Goal: Task Accomplishment & Management: Manage account settings

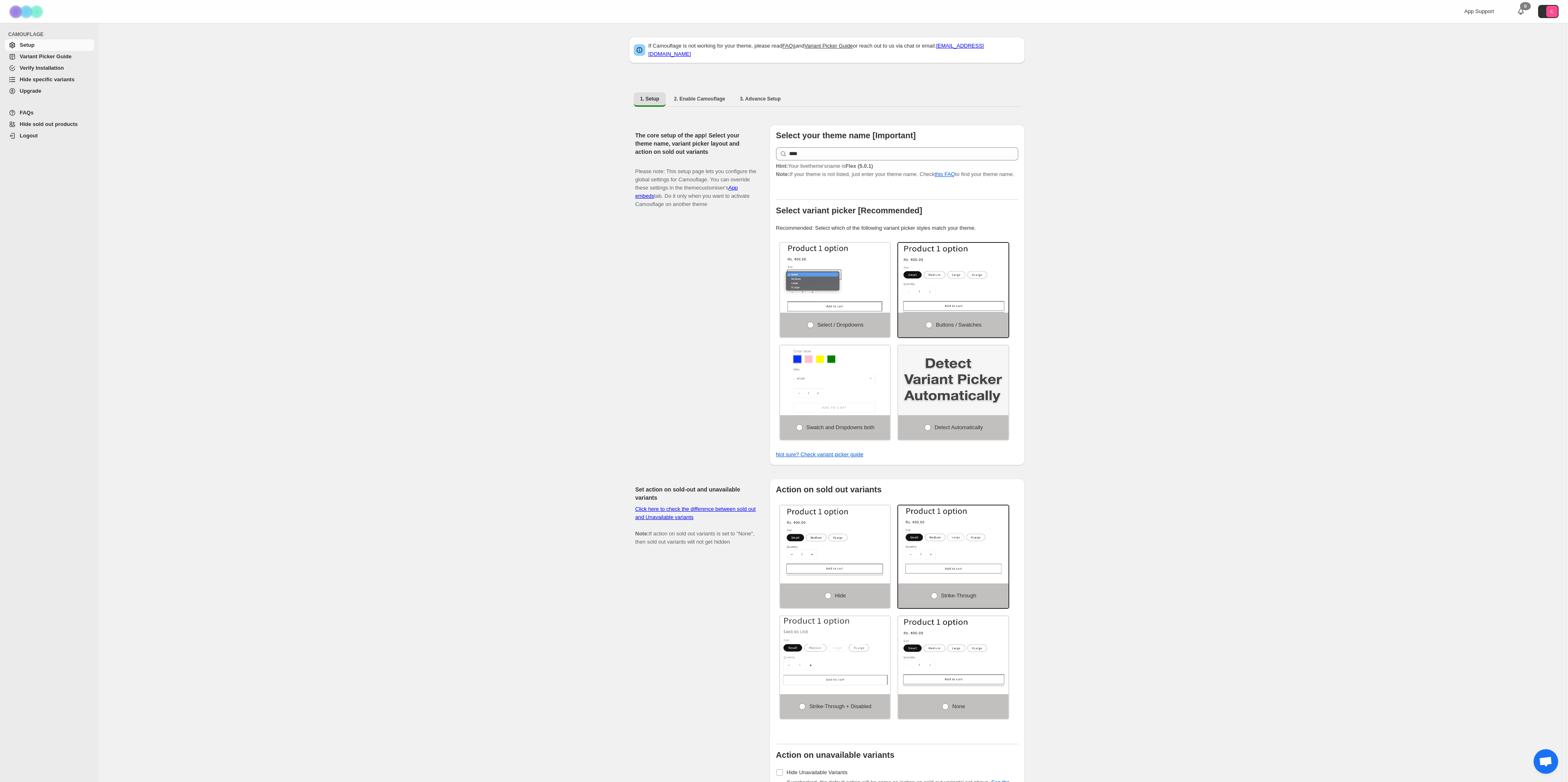
click at [63, 76] on span "Hide specific variants" at bounding box center [47, 79] width 55 height 6
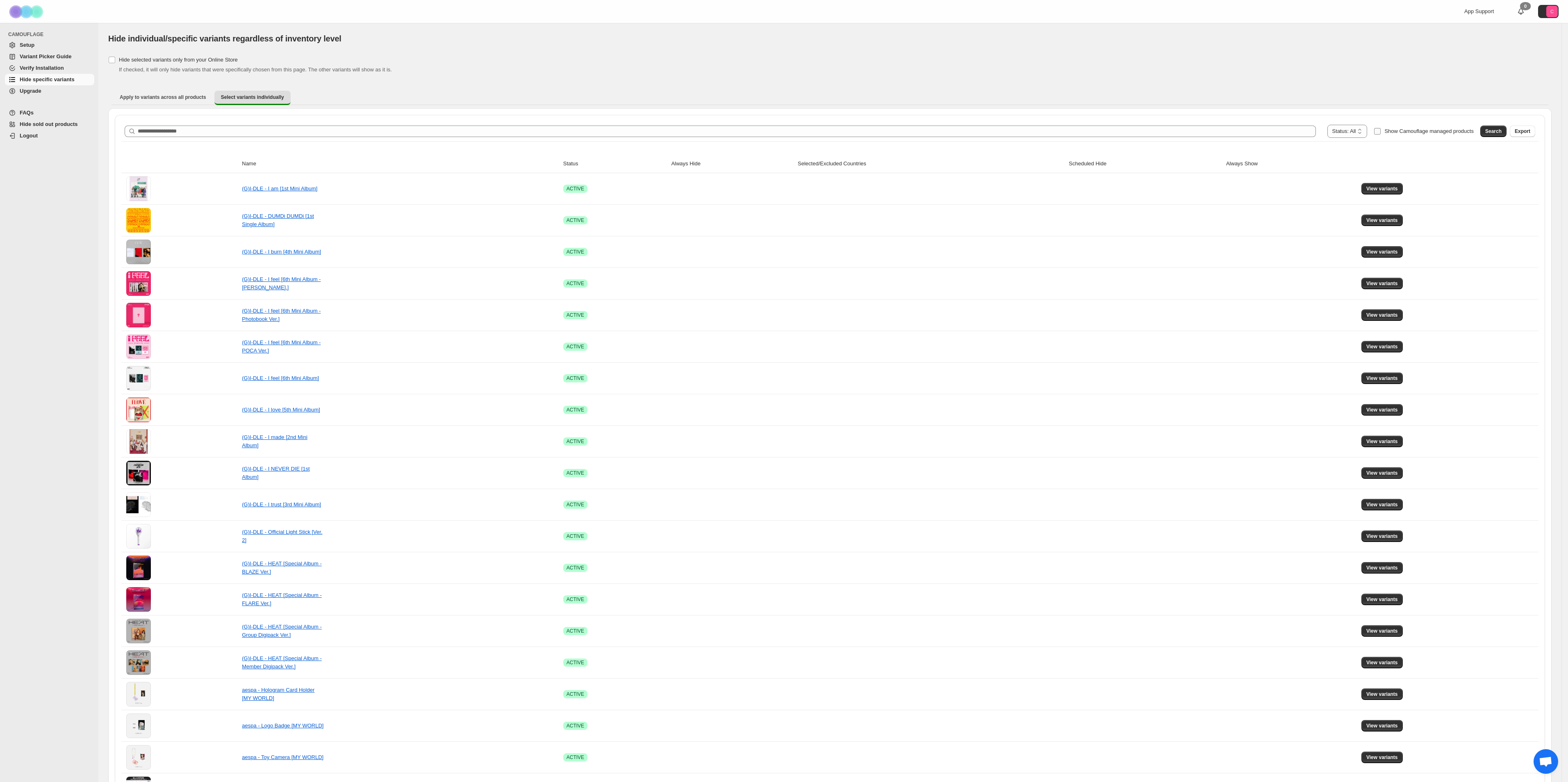
click at [1428, 132] on span "Show Camouflage managed products" at bounding box center [1429, 131] width 90 height 6
click at [1497, 131] on span "Search" at bounding box center [1493, 131] width 16 height 6
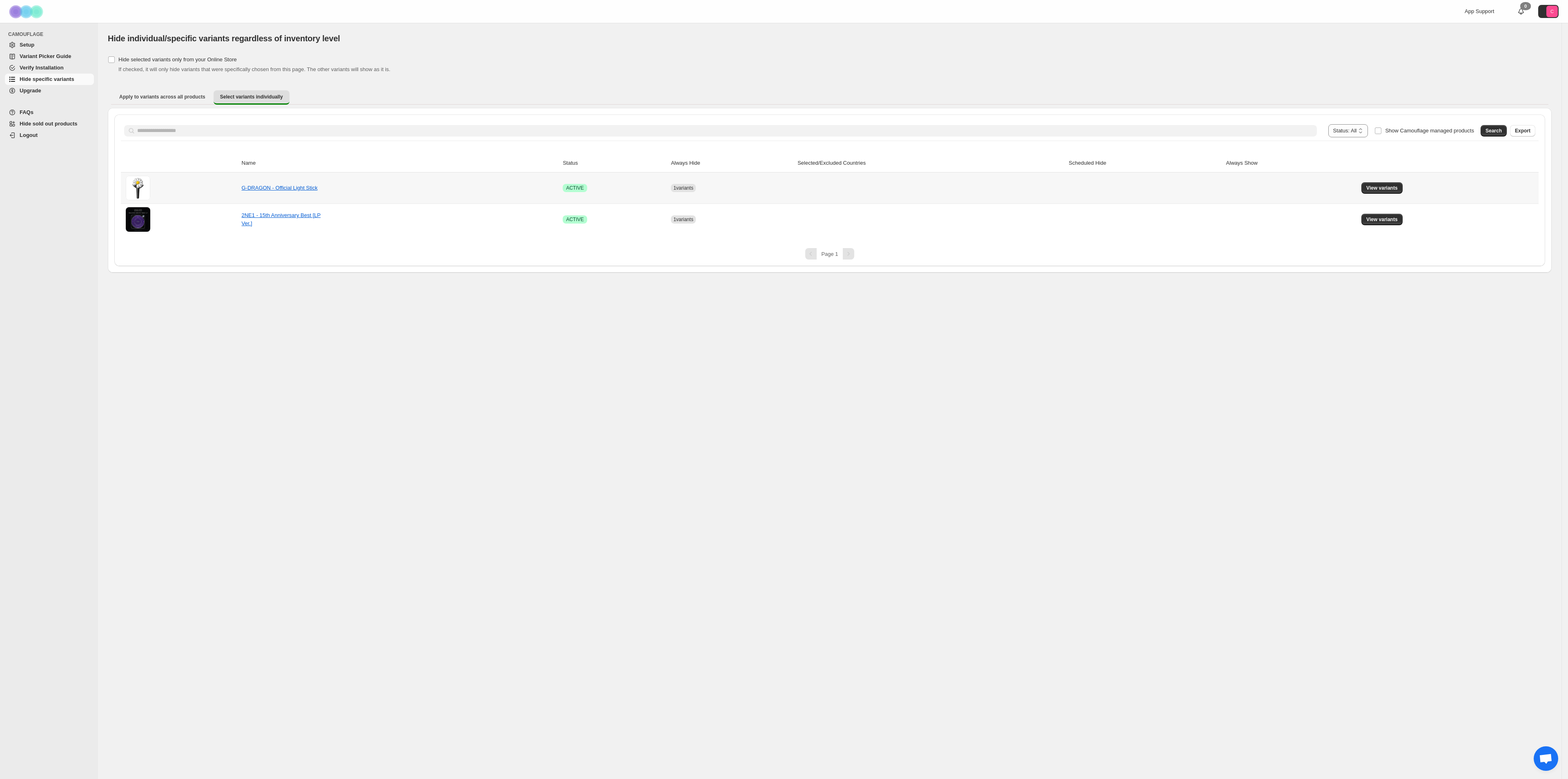
click at [440, 192] on td "G-DRAGON - Official Light Stick" at bounding box center [400, 188] width 321 height 31
click at [1234, 188] on td at bounding box center [1292, 188] width 136 height 31
click at [1386, 193] on button "View variants" at bounding box center [1382, 188] width 41 height 12
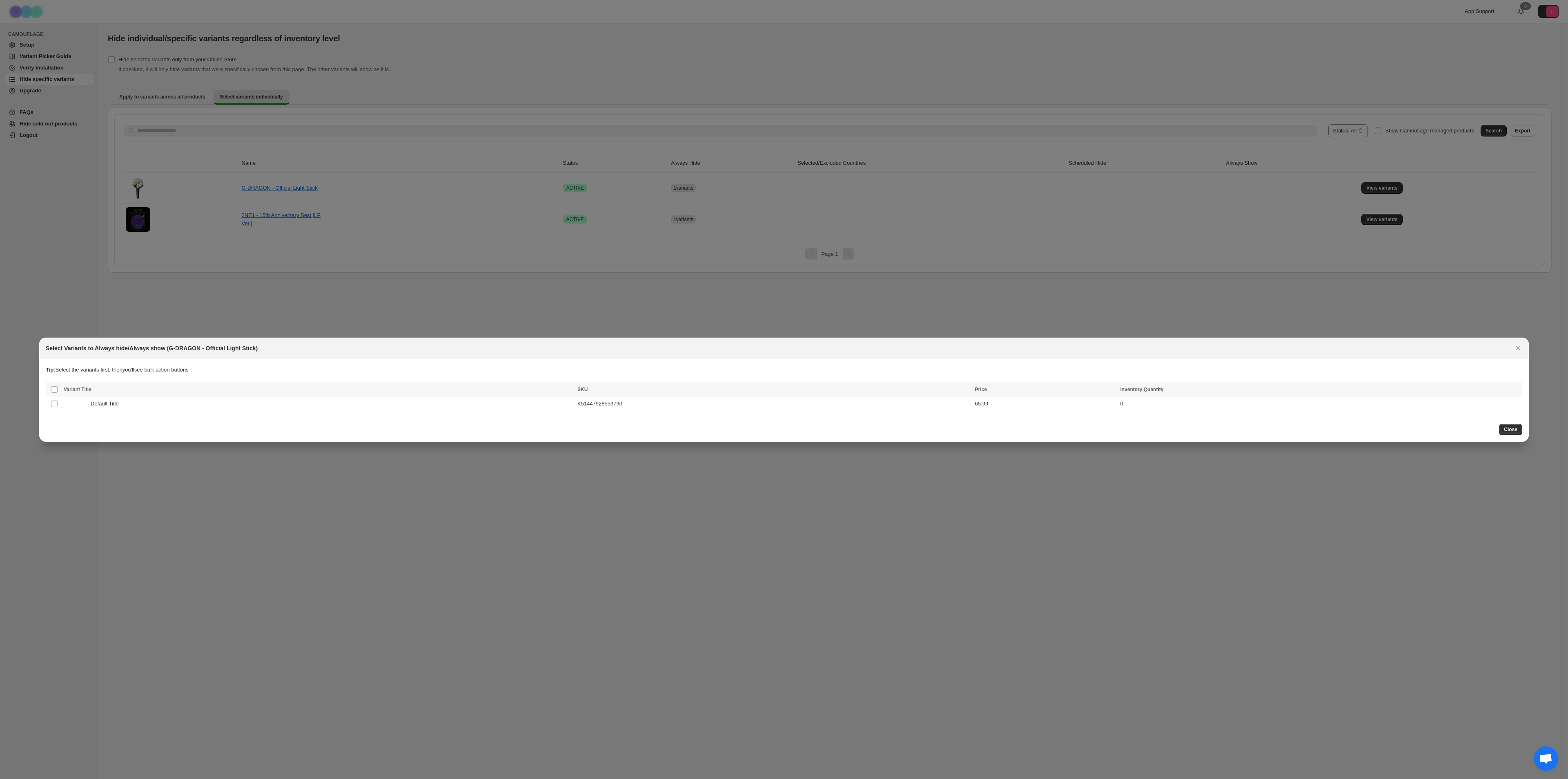
click at [902, 536] on div at bounding box center [784, 390] width 1568 height 779
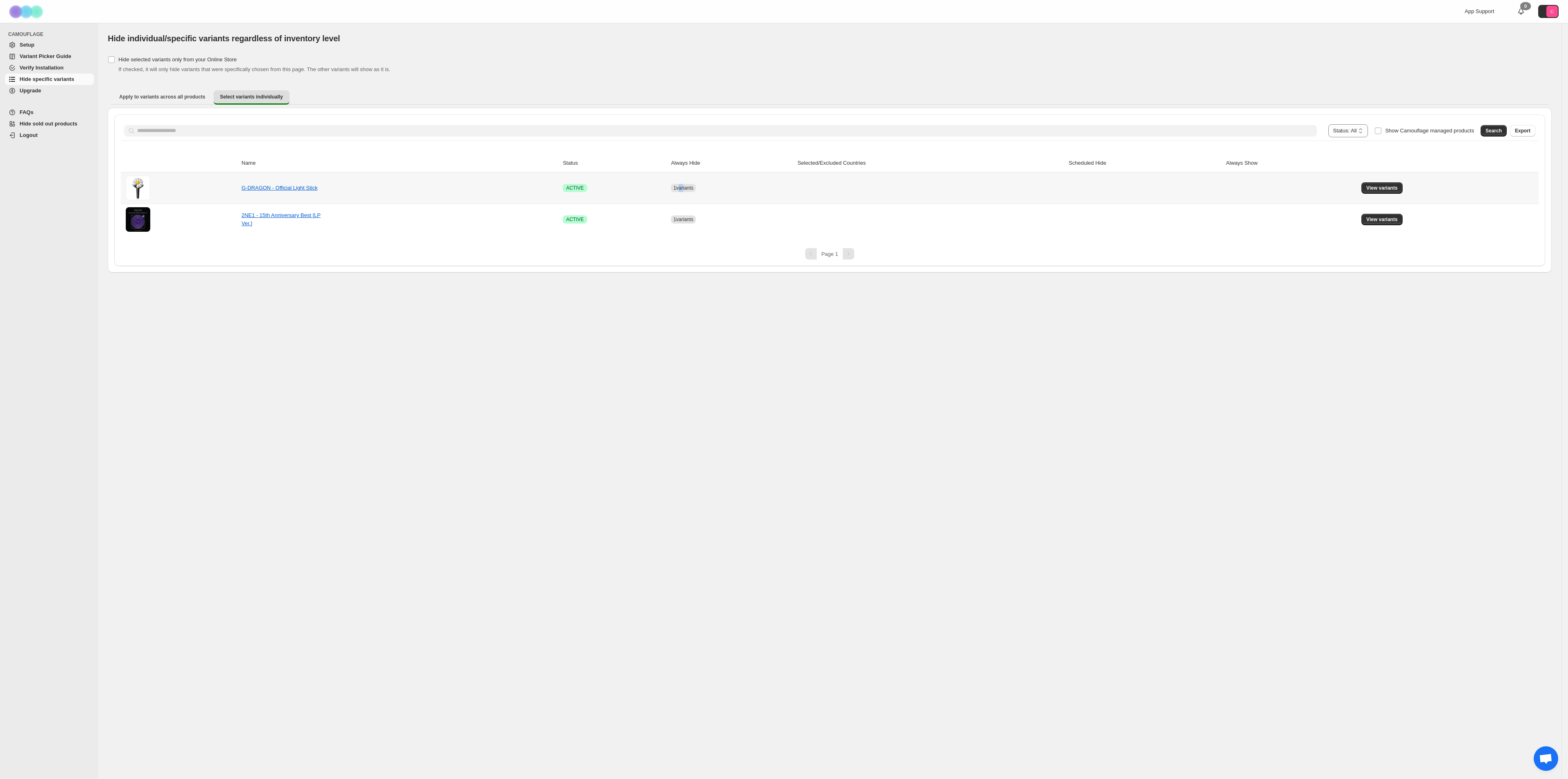
drag, startPoint x: 681, startPoint y: 190, endPoint x: 832, endPoint y: 199, distance: 151.3
click at [687, 190] on span "1 variants" at bounding box center [683, 188] width 20 height 6
click at [1137, 206] on td at bounding box center [1144, 219] width 157 height 32
click at [1388, 187] on span "View variants" at bounding box center [1382, 188] width 32 height 6
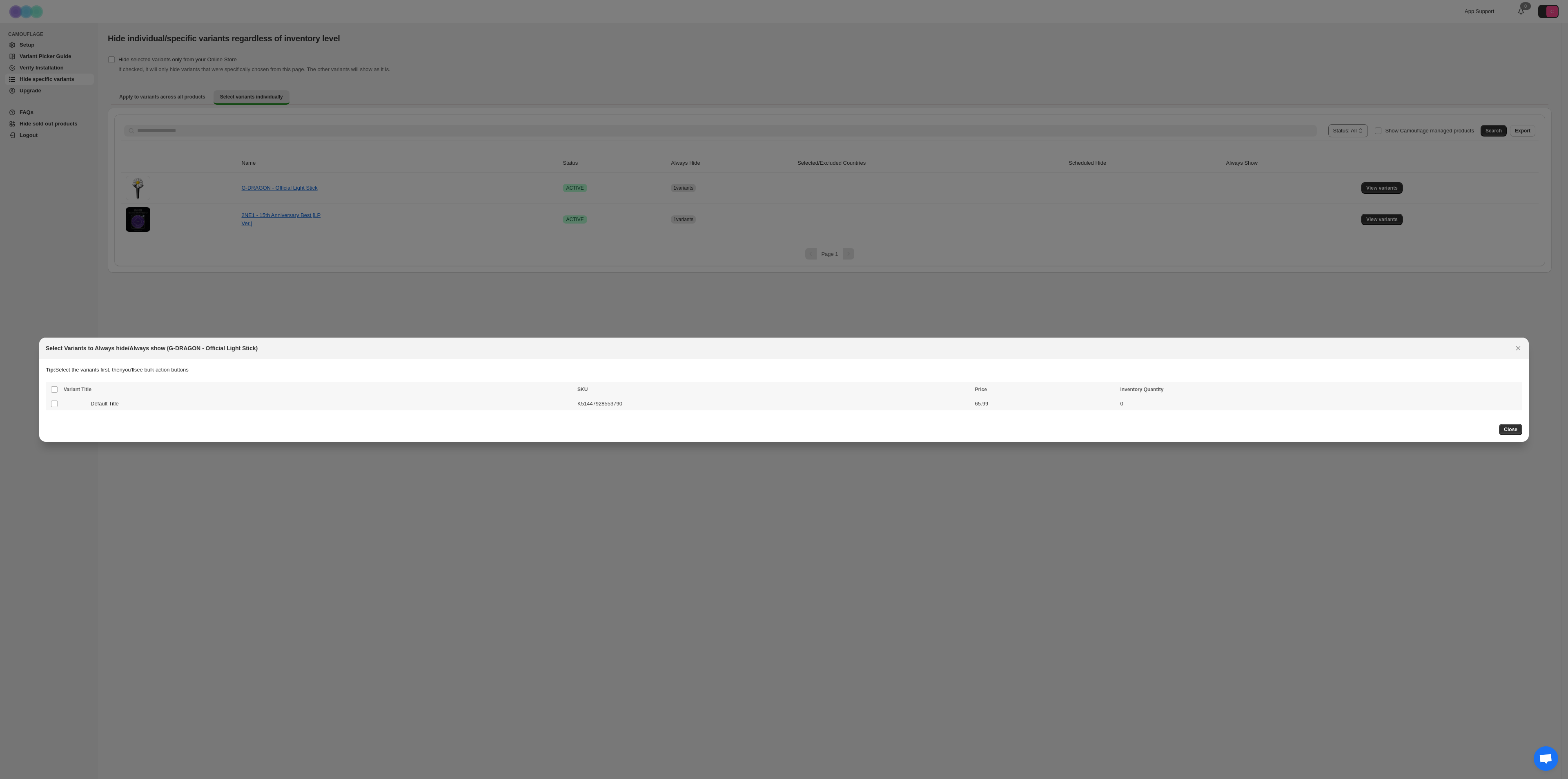
click at [102, 403] on span "Default Title" at bounding box center [107, 404] width 33 height 8
click at [1465, 391] on span "Success ENT Hide from countries" at bounding box center [1473, 390] width 63 height 8
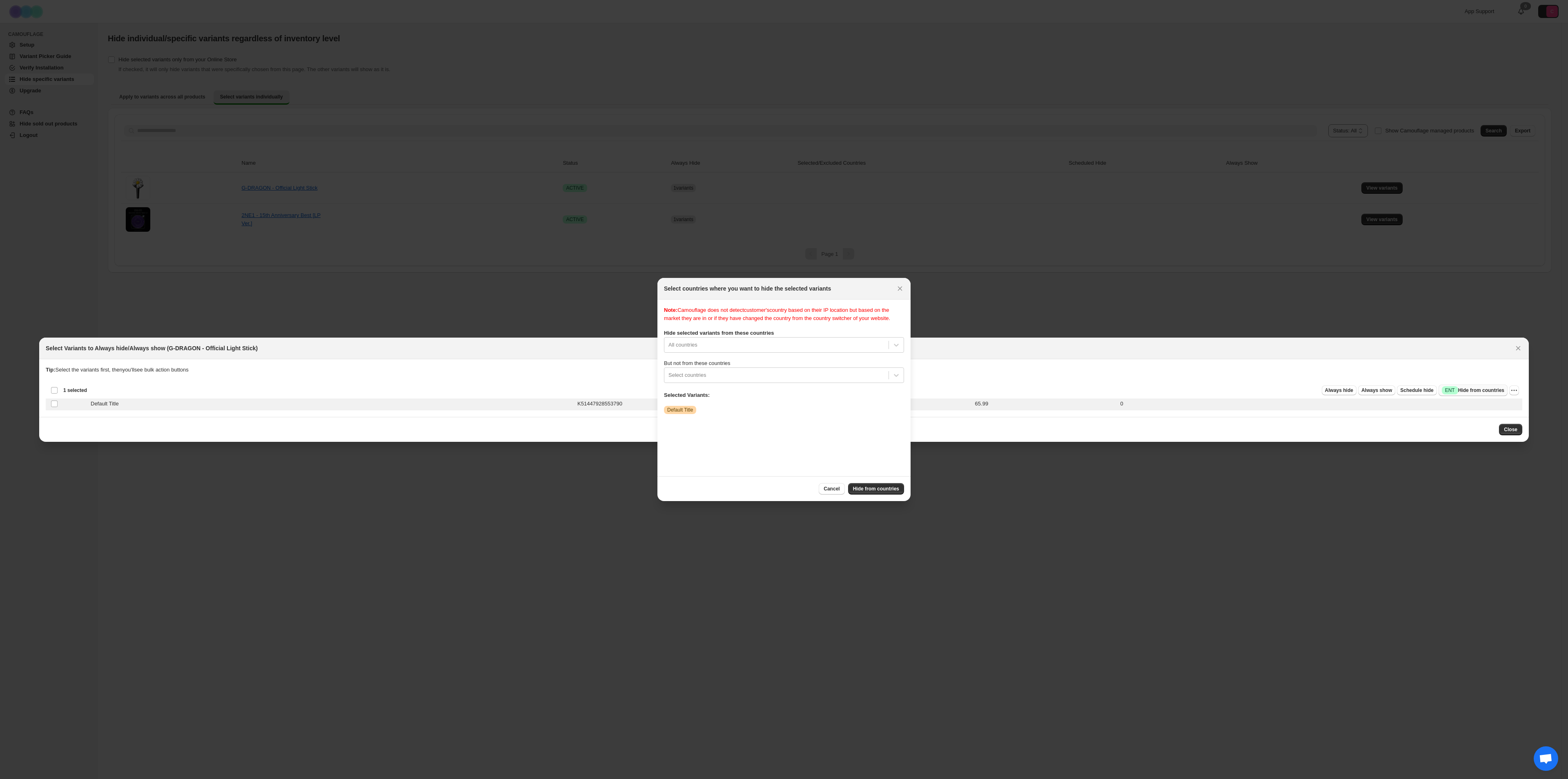
click at [1465, 391] on span "Success ENT Hide from countries" at bounding box center [1473, 390] width 63 height 8
click at [901, 292] on icon "Close" at bounding box center [899, 289] width 8 height 8
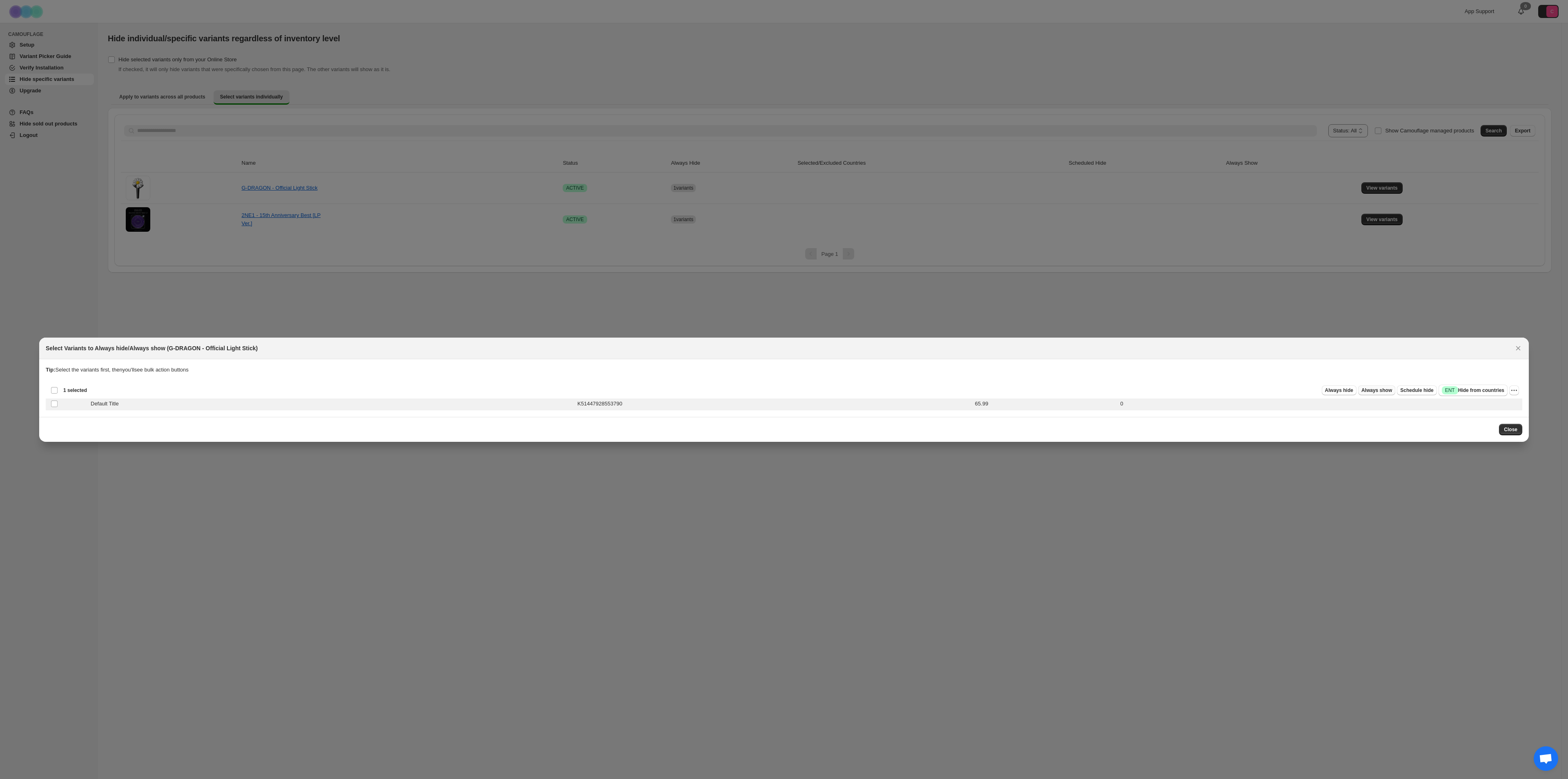
click at [1392, 391] on span "Always show" at bounding box center [1376, 390] width 30 height 6
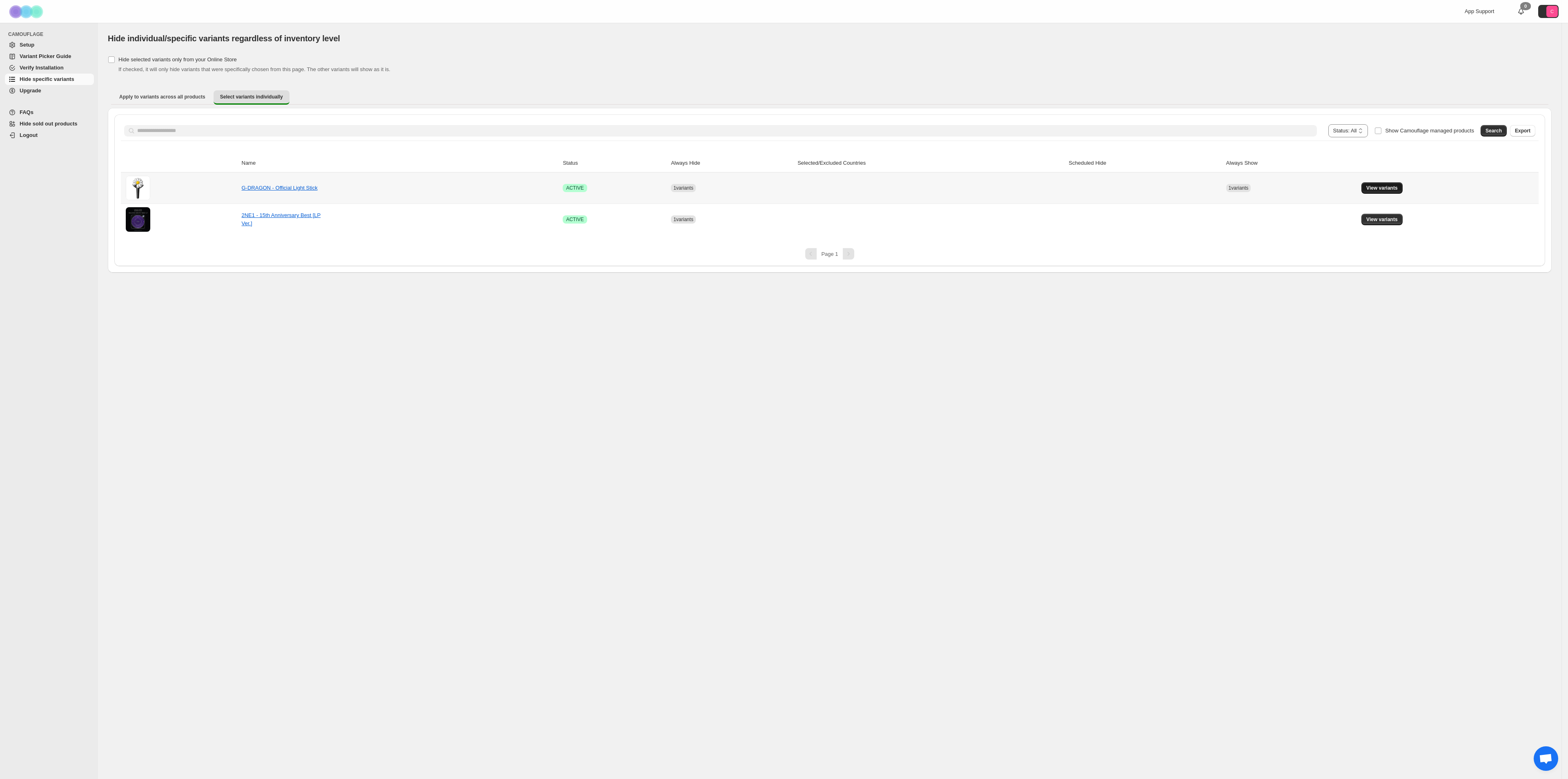
click at [1383, 190] on span "View variants" at bounding box center [1382, 188] width 32 height 6
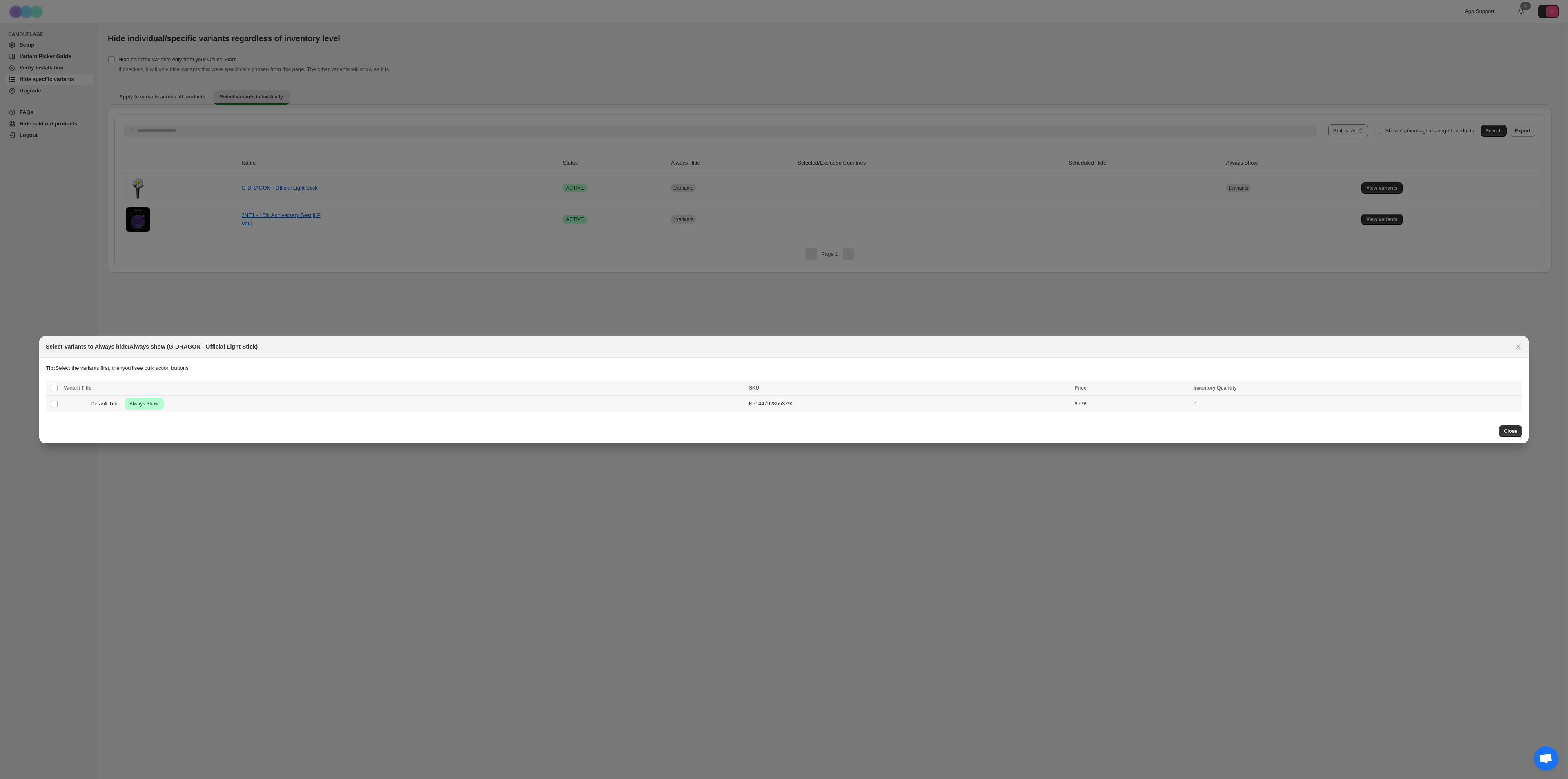
click at [69, 408] on div "Default Title Success Always Show" at bounding box center [404, 404] width 680 height 12
click at [1514, 388] on icon "More actions" at bounding box center [1514, 388] width 8 height 8
click at [1502, 408] on span "Undo always hide" at bounding box center [1485, 404] width 59 height 8
click at [1515, 386] on icon "More actions" at bounding box center [1514, 388] width 8 height 8
click at [1485, 418] on span "Undo always show" at bounding box center [1477, 418] width 44 height 6
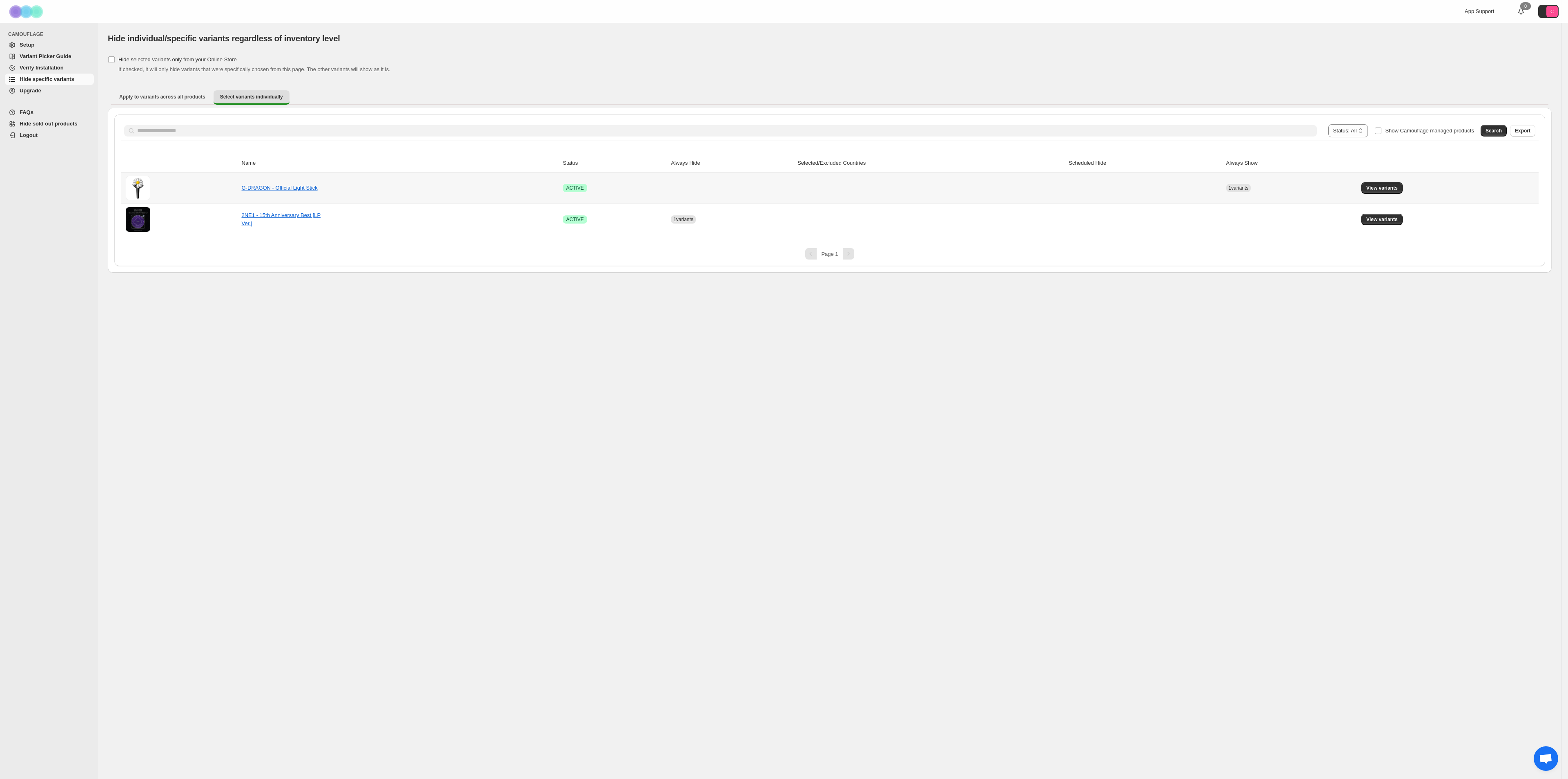
click at [1203, 187] on td at bounding box center [1144, 188] width 157 height 31
click at [1375, 187] on span "View variants" at bounding box center [1382, 188] width 32 height 6
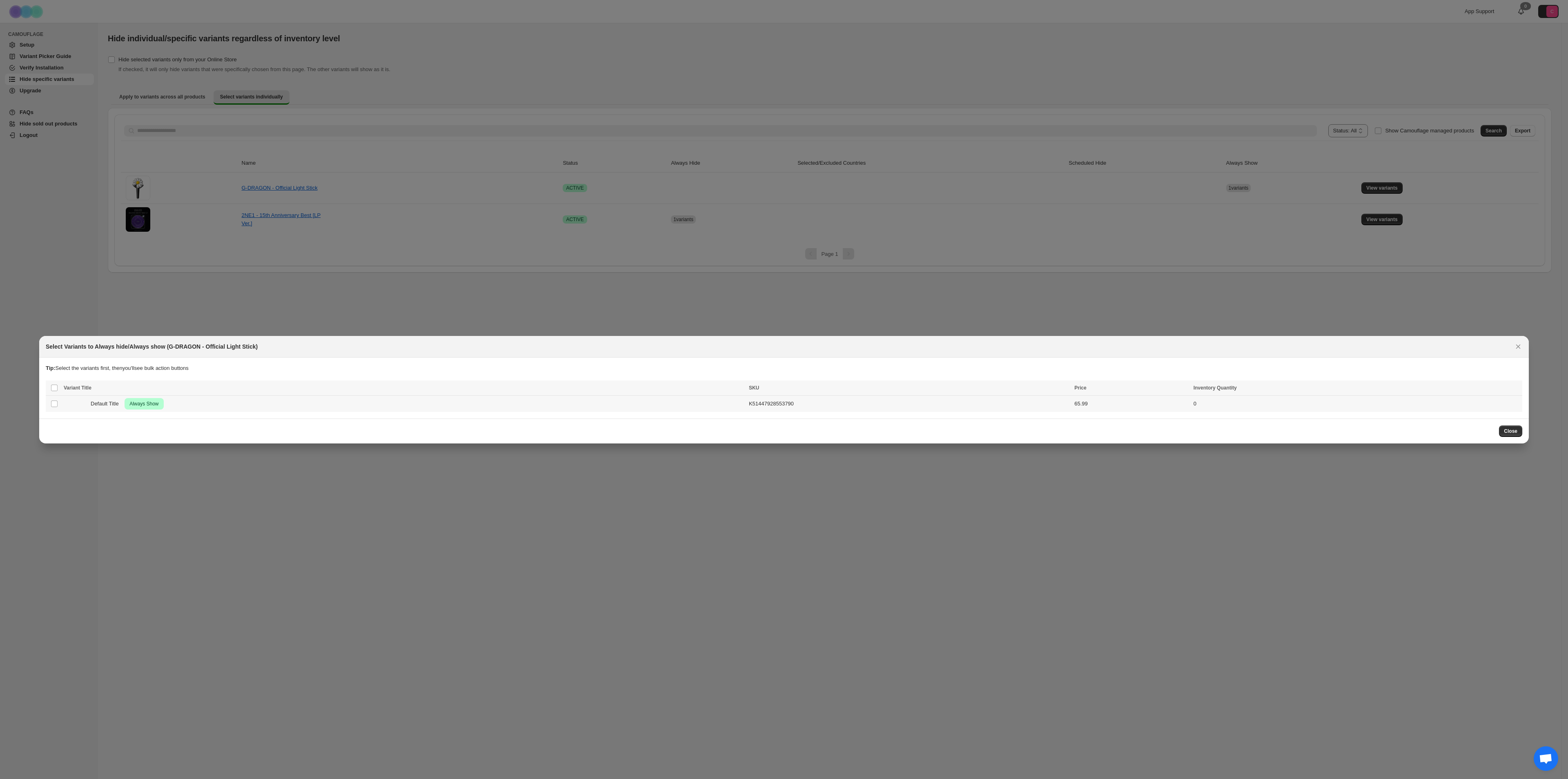
click at [85, 404] on div "Default Title Success Always Show" at bounding box center [404, 404] width 680 height 12
click at [1513, 391] on icon "More actions" at bounding box center [1514, 388] width 8 height 8
click at [1501, 417] on span "Undo always show" at bounding box center [1485, 418] width 59 height 8
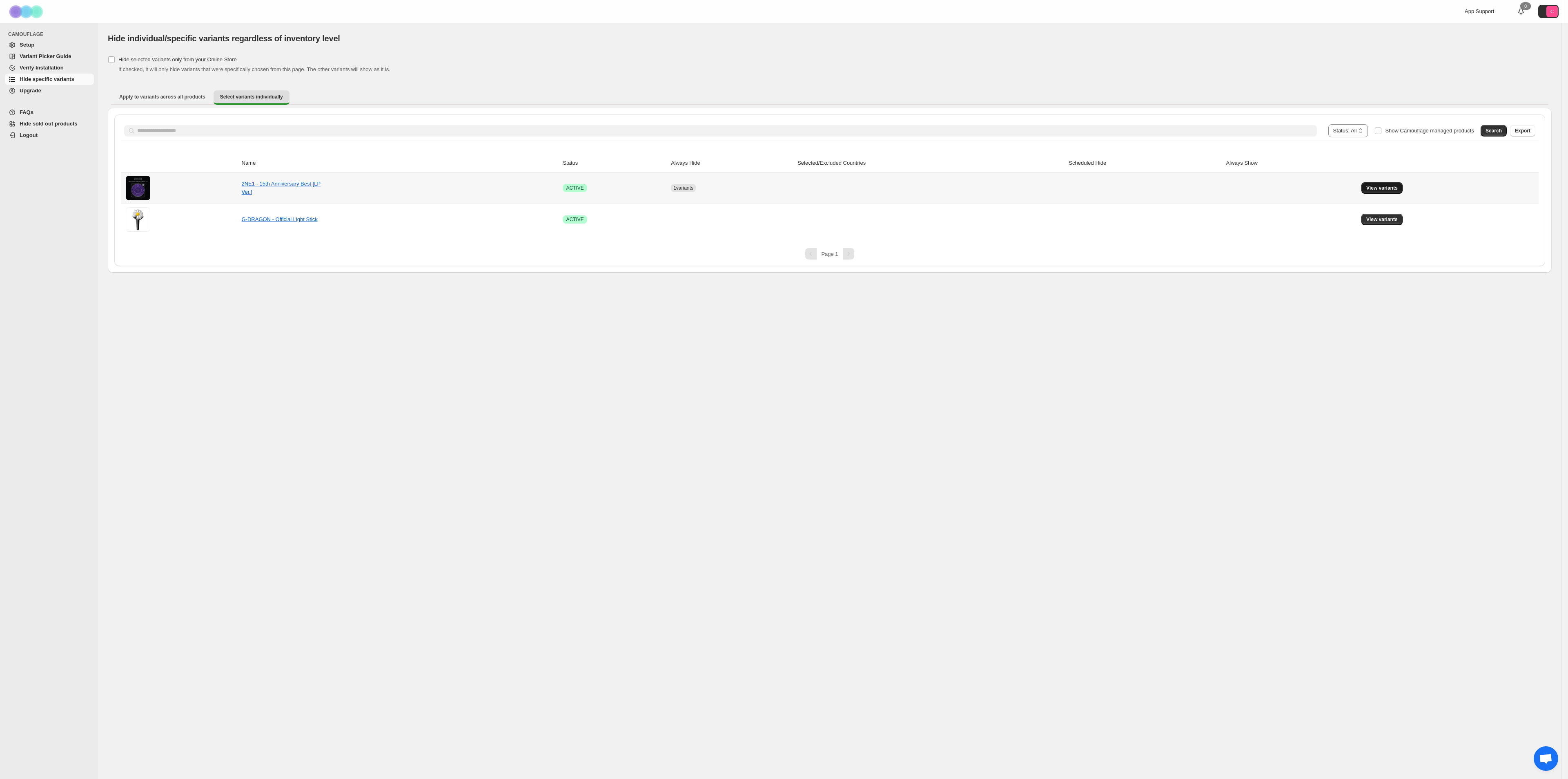
click at [1381, 188] on span "View variants" at bounding box center [1382, 188] width 32 height 6
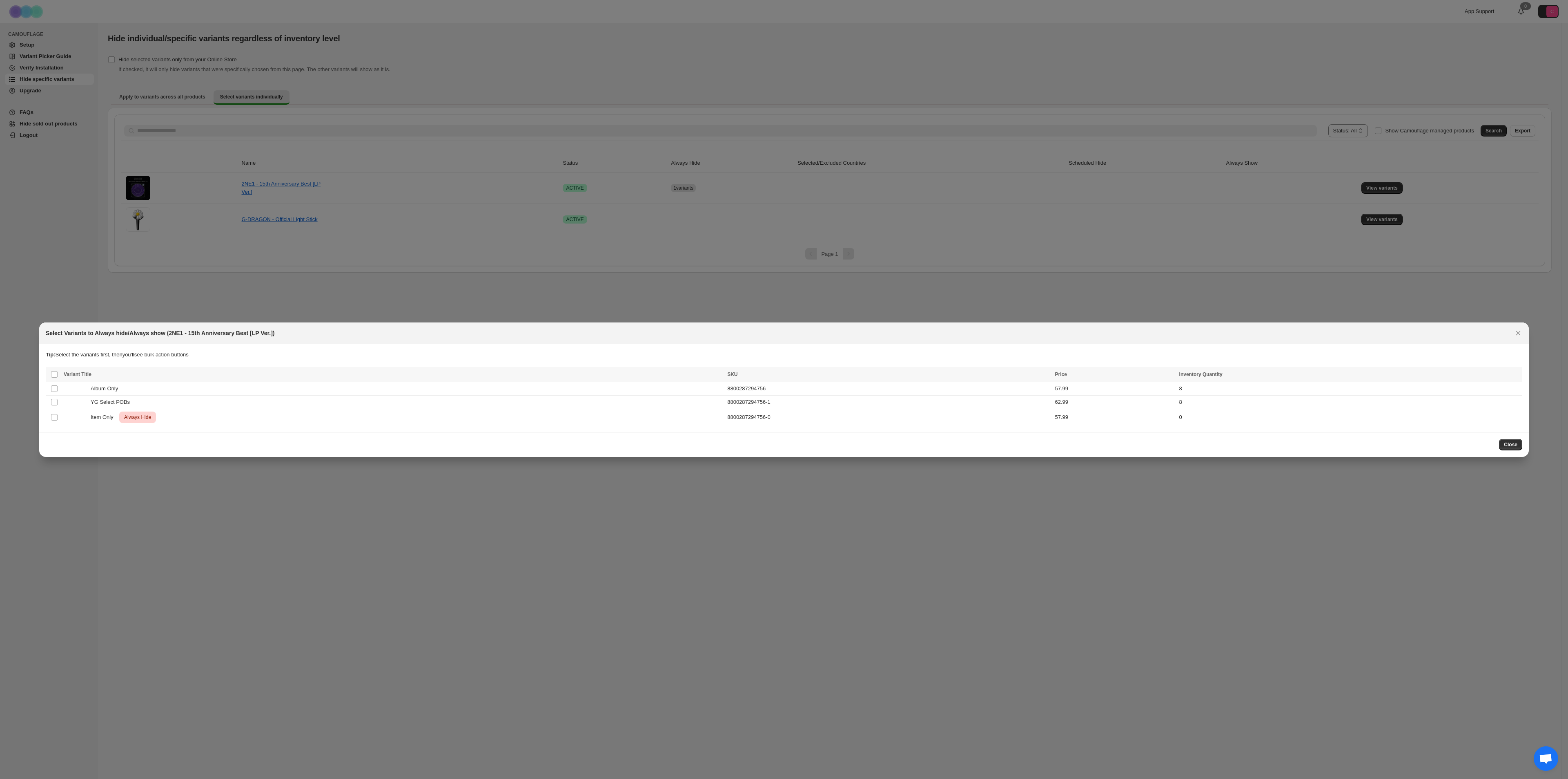
click at [153, 421] on span "Critical Always Hide" at bounding box center [137, 417] width 37 height 12
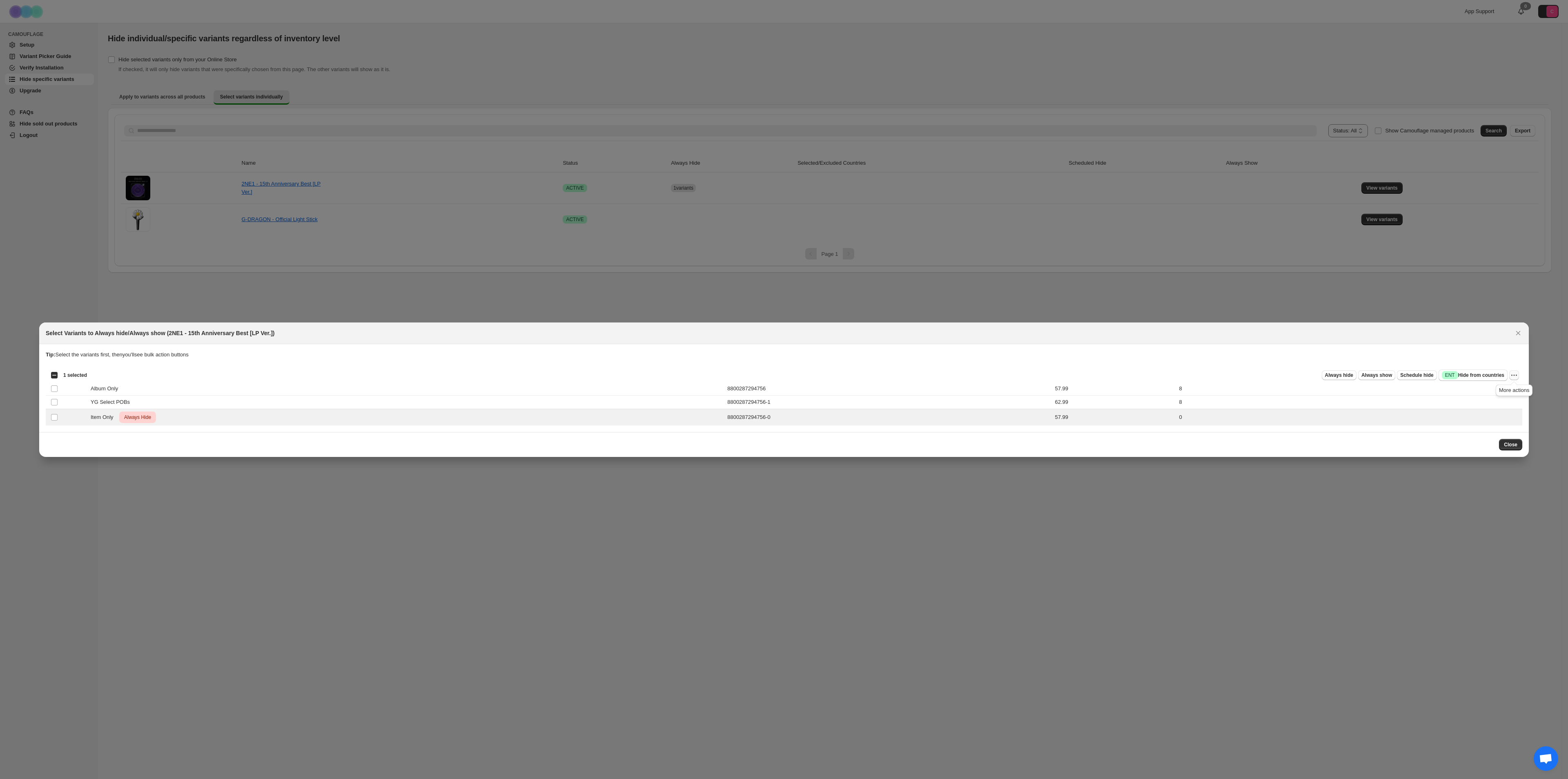
click at [1513, 374] on icon "More actions" at bounding box center [1514, 375] width 8 height 8
click at [1494, 390] on span "Undo always hide" at bounding box center [1476, 390] width 42 height 6
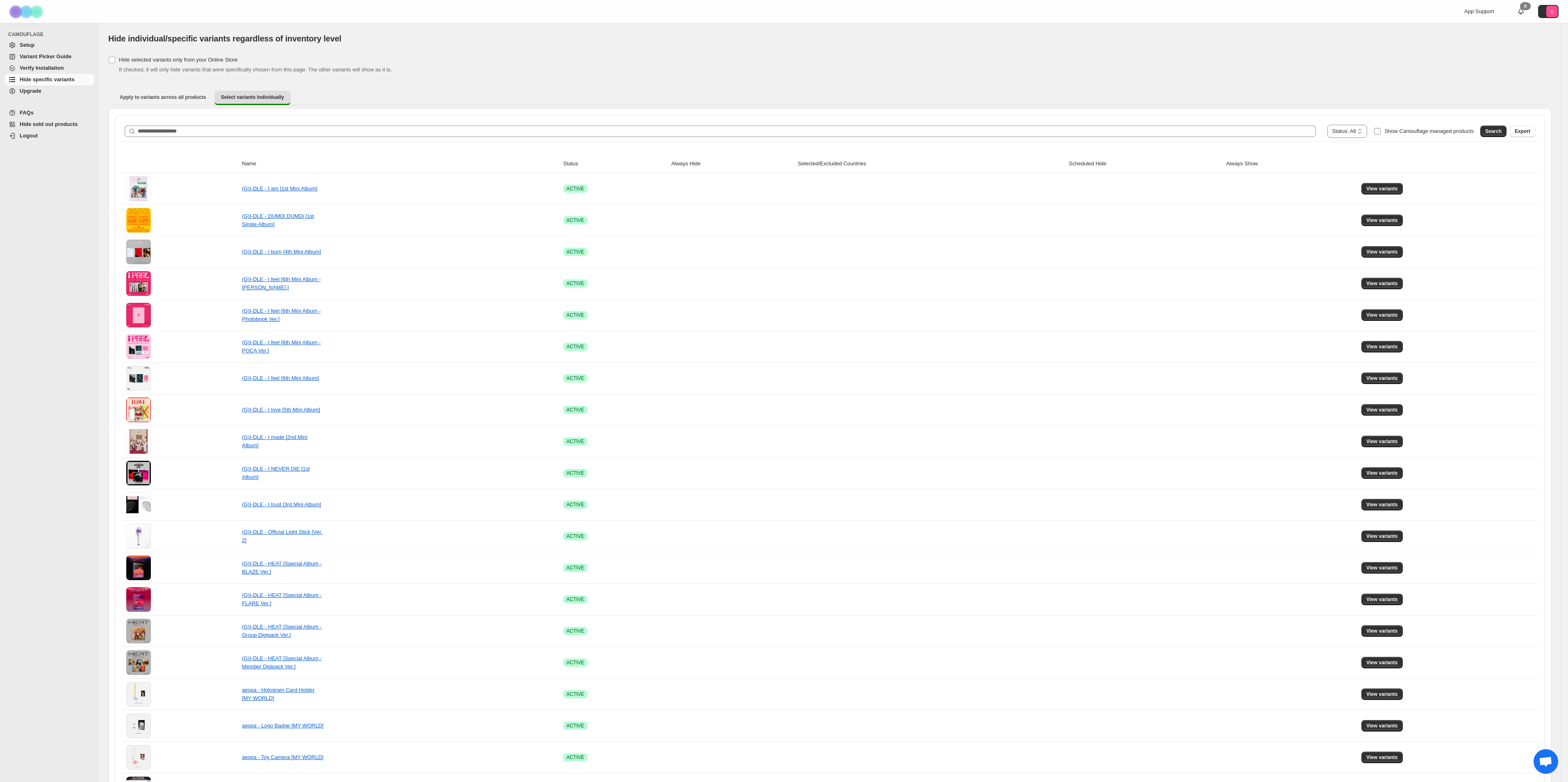
click at [1450, 136] on label "Show Camouflage managed products" at bounding box center [1424, 131] width 100 height 13
click at [1502, 128] on span "Search" at bounding box center [1493, 131] width 16 height 6
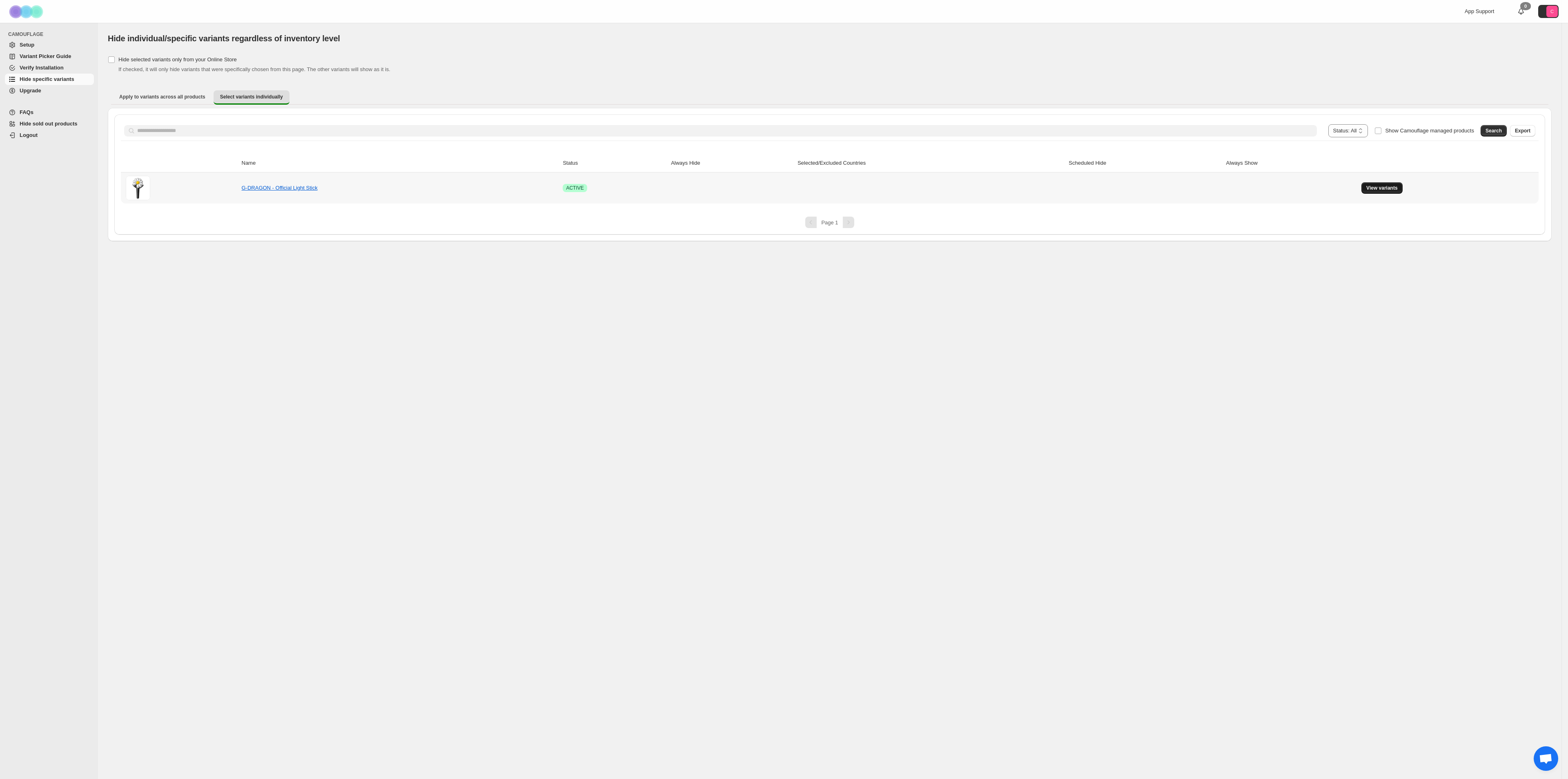
click at [1386, 185] on span "View variants" at bounding box center [1382, 188] width 32 height 6
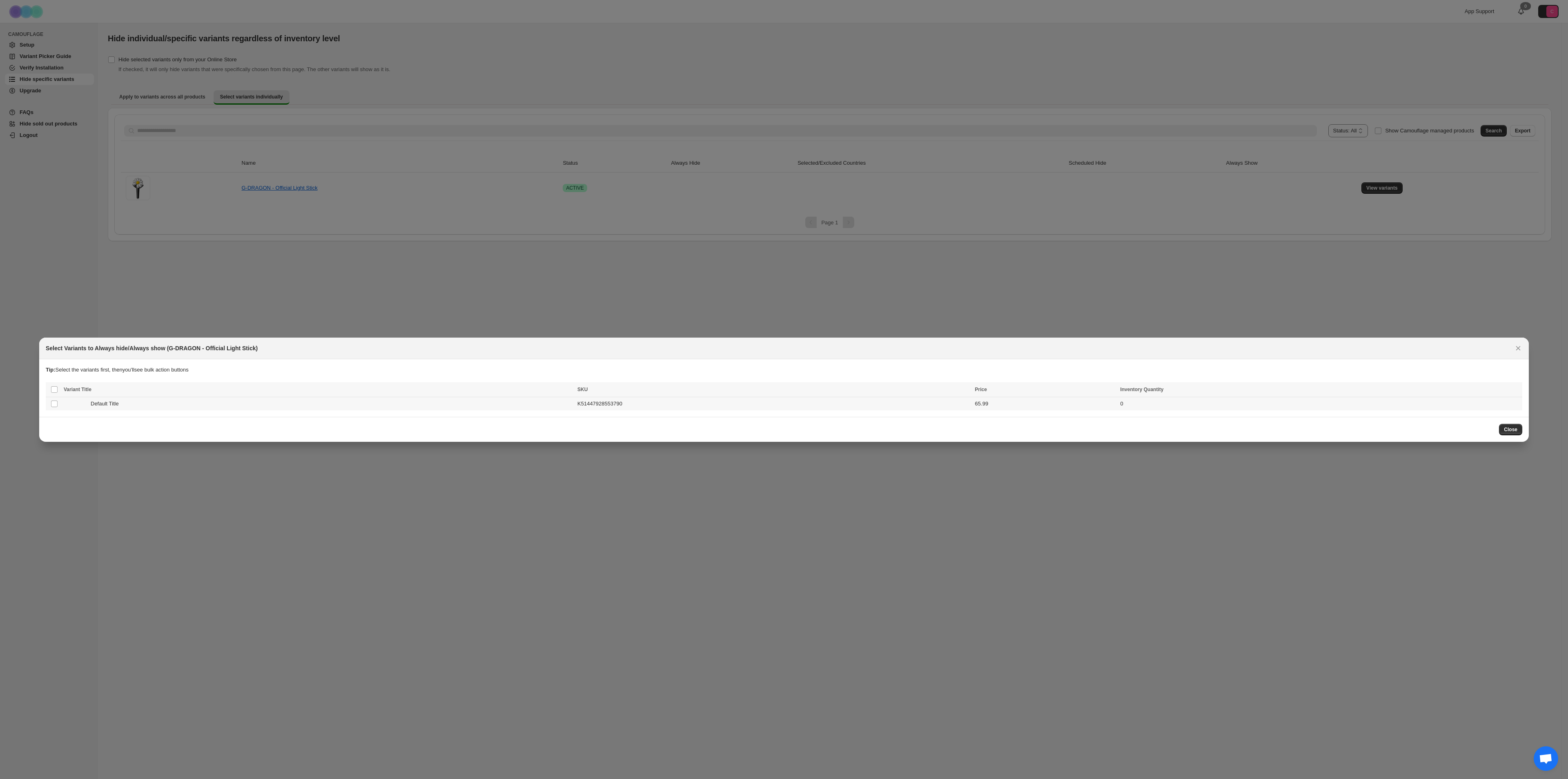
click at [1112, 408] on td "65.99" at bounding box center [1045, 403] width 145 height 14
click at [1514, 391] on icon "More actions" at bounding box center [1514, 390] width 8 height 8
click at [691, 494] on div at bounding box center [784, 390] width 1568 height 779
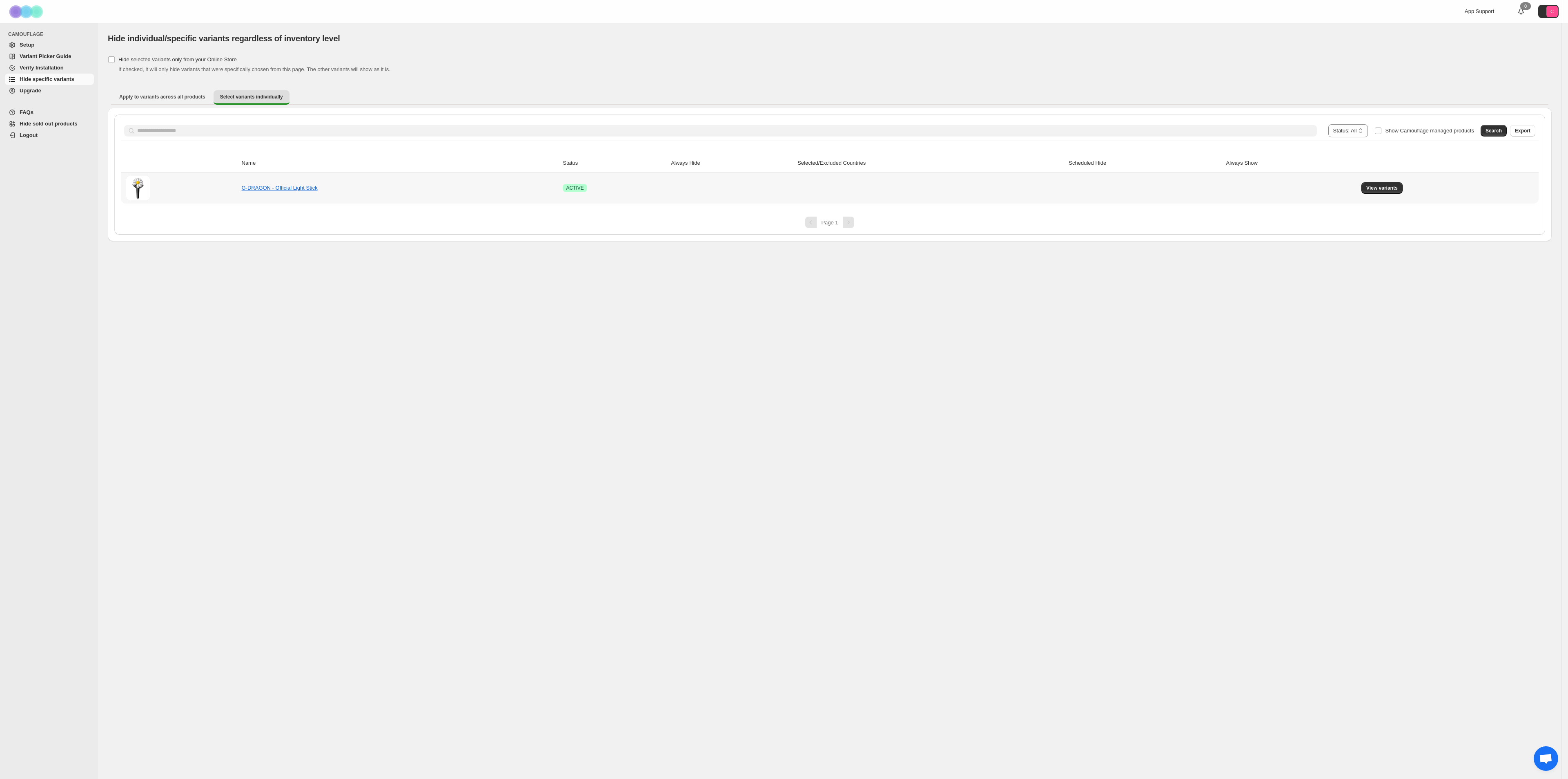
click at [173, 190] on div at bounding box center [181, 188] width 111 height 25
click at [1433, 135] on label "Show Camouflage managed products" at bounding box center [1424, 131] width 100 height 13
click at [1494, 130] on span "Search" at bounding box center [1493, 131] width 16 height 6
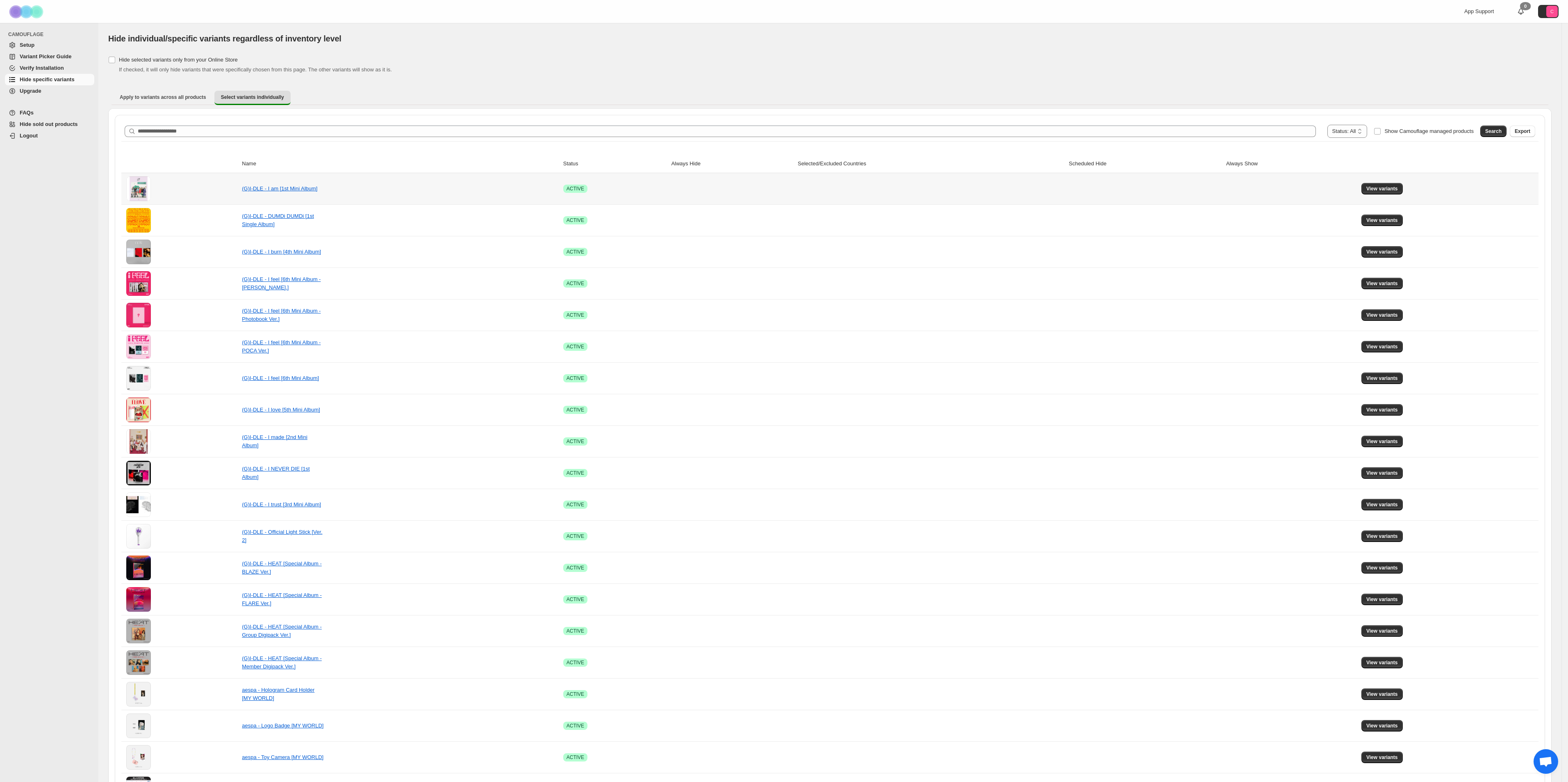
click at [414, 192] on td "(G)I-DLE - I am [1st Mini Album]" at bounding box center [400, 188] width 321 height 31
click at [1395, 186] on span "View variants" at bounding box center [1382, 188] width 32 height 6
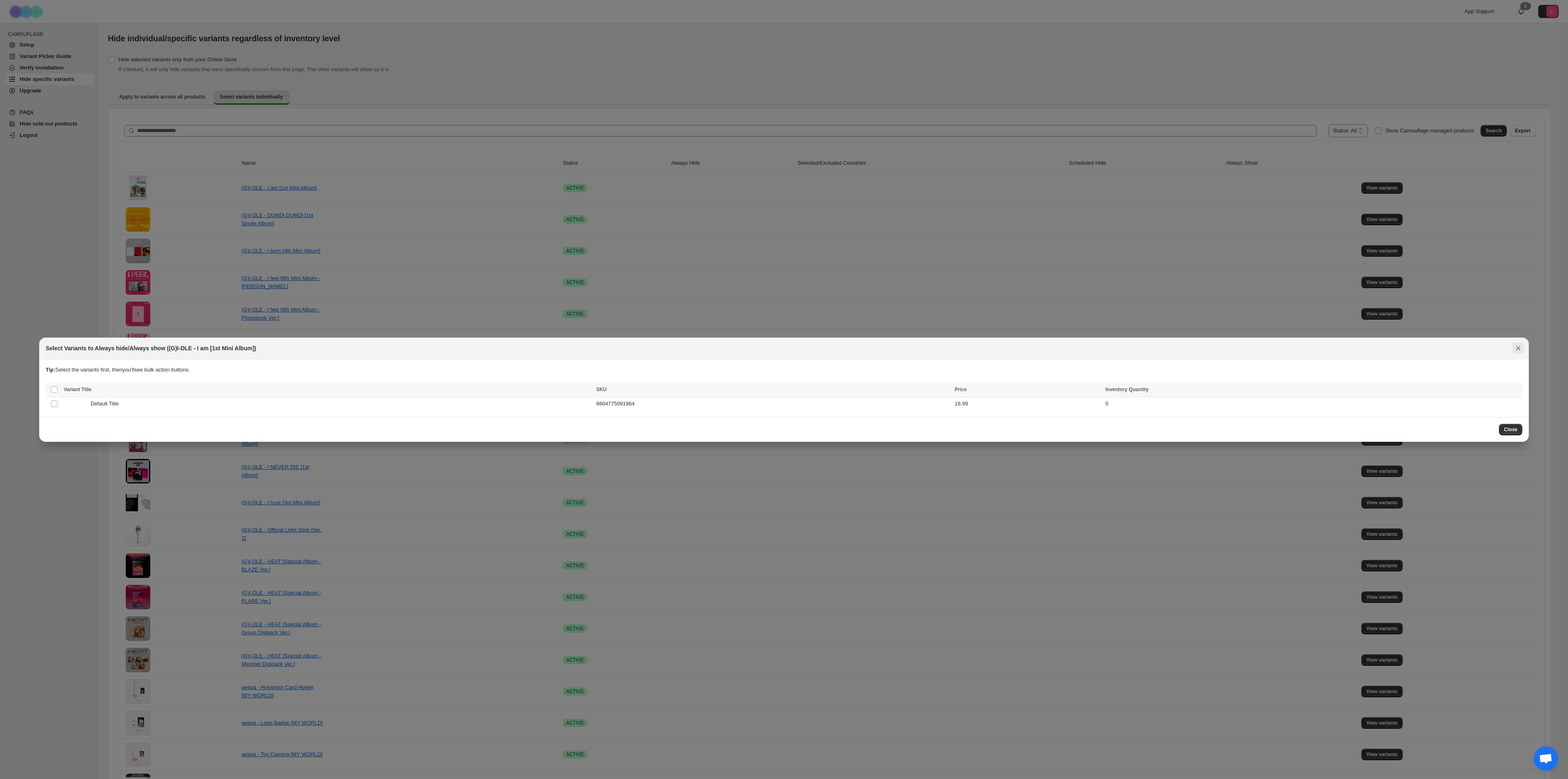
click at [1516, 342] on button "Close" at bounding box center [1518, 348] width 12 height 12
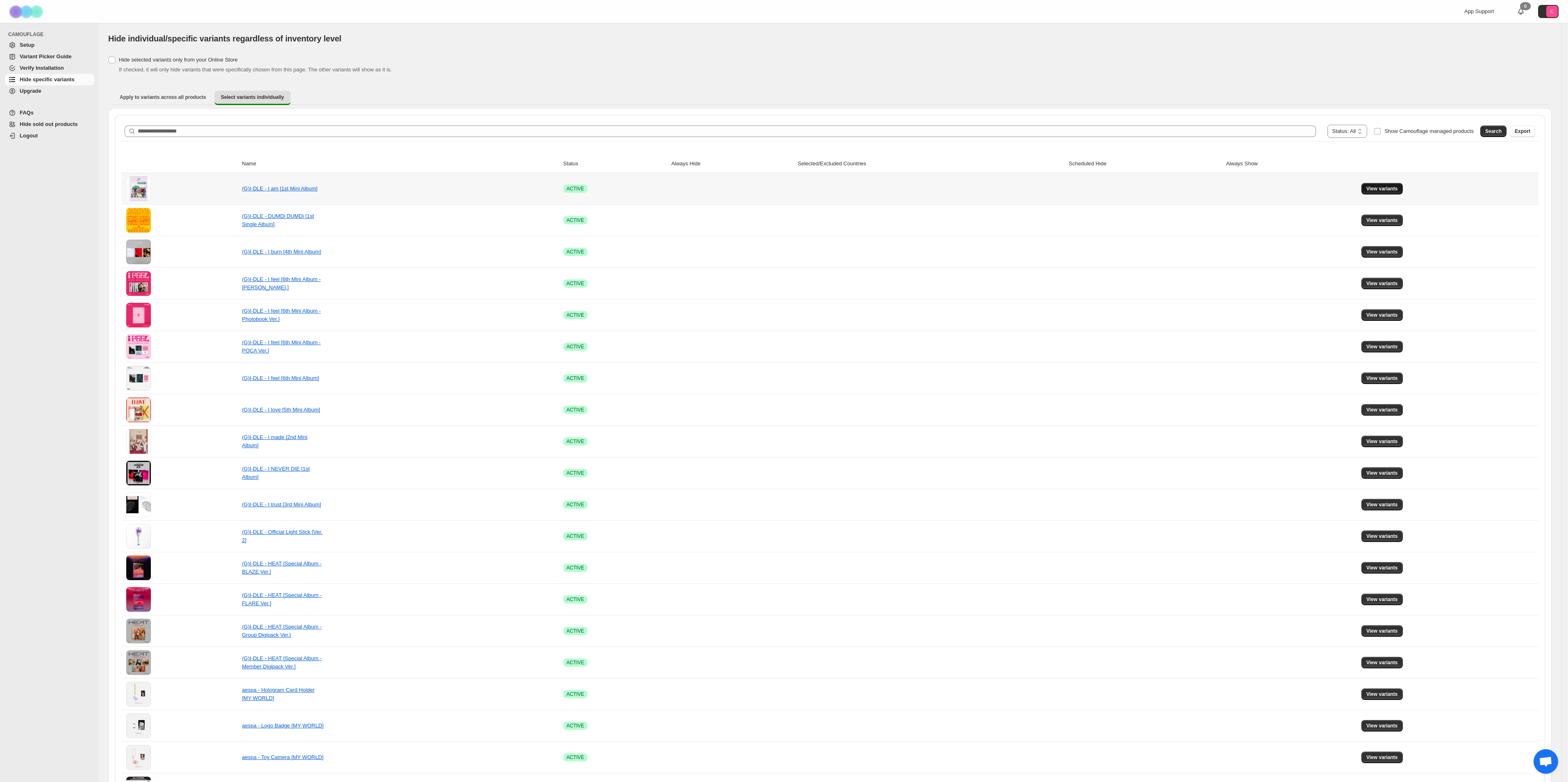
click at [1393, 188] on span "View variants" at bounding box center [1382, 188] width 32 height 6
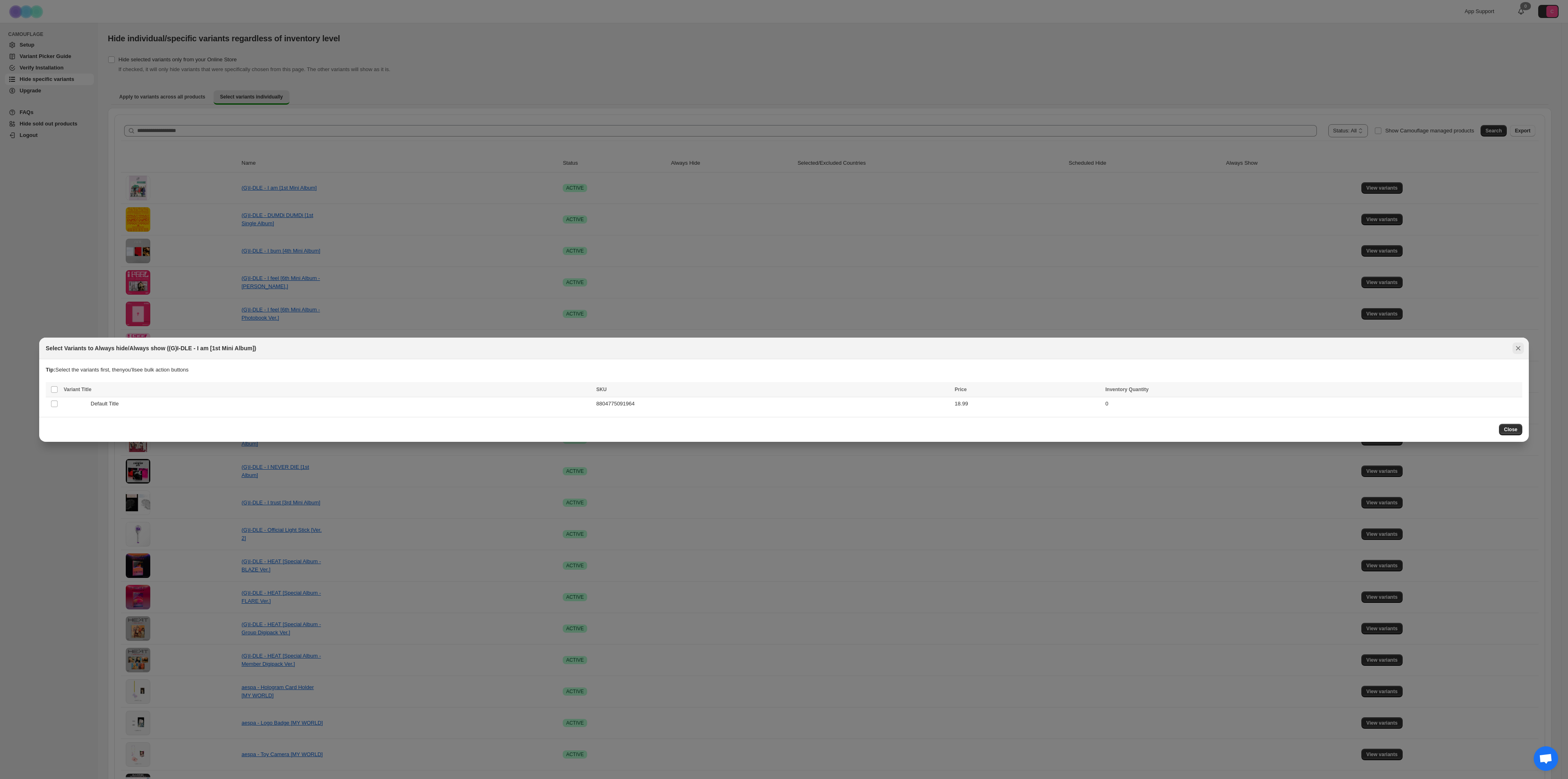
click at [1517, 347] on icon "Close" at bounding box center [1518, 348] width 8 height 8
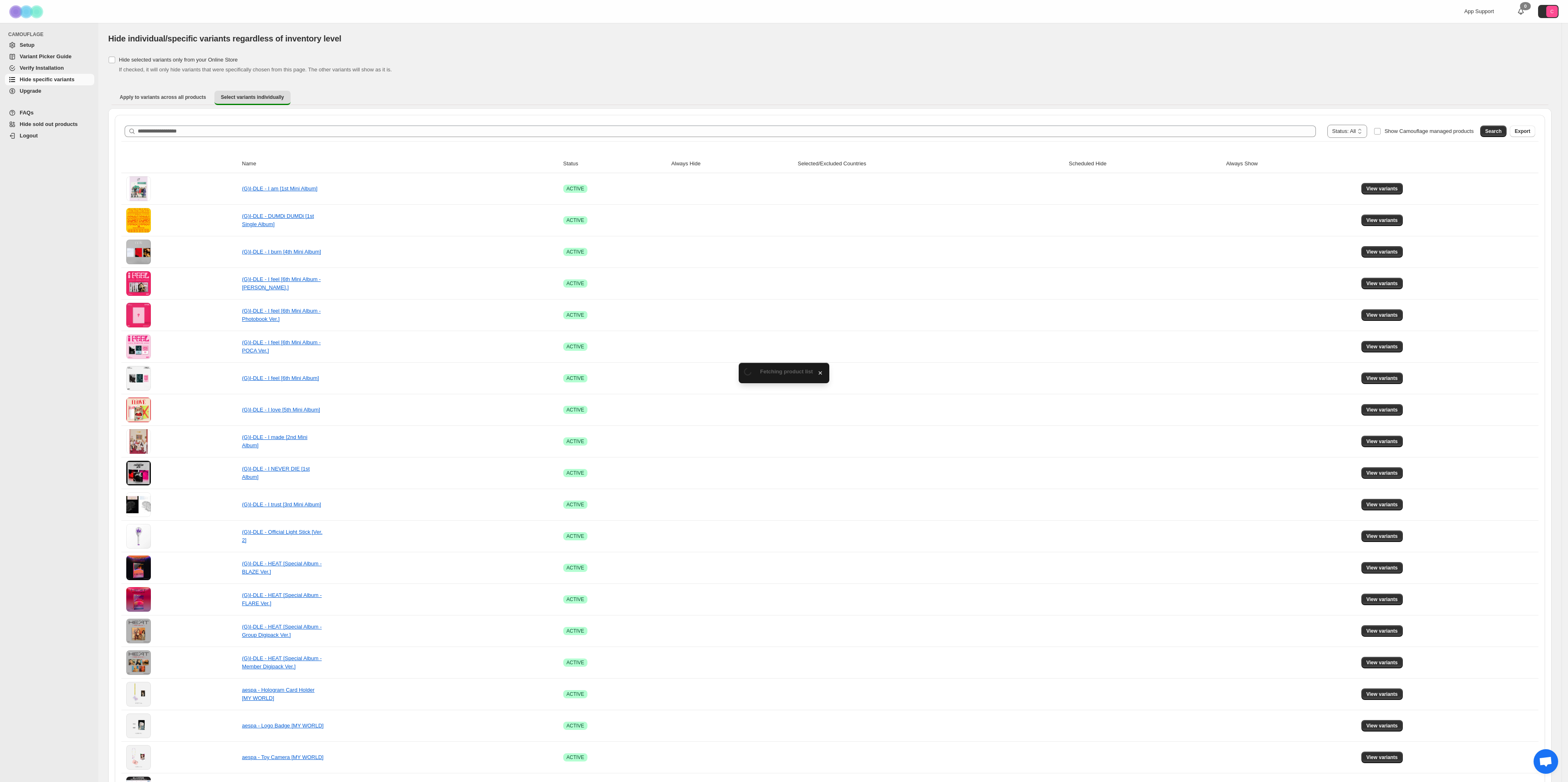
click at [1445, 138] on div "**********" at bounding box center [830, 131] width 1417 height 19
click at [1445, 131] on span "Show Camouflage managed products" at bounding box center [1429, 131] width 90 height 6
click at [1502, 132] on span "Search" at bounding box center [1493, 131] width 16 height 6
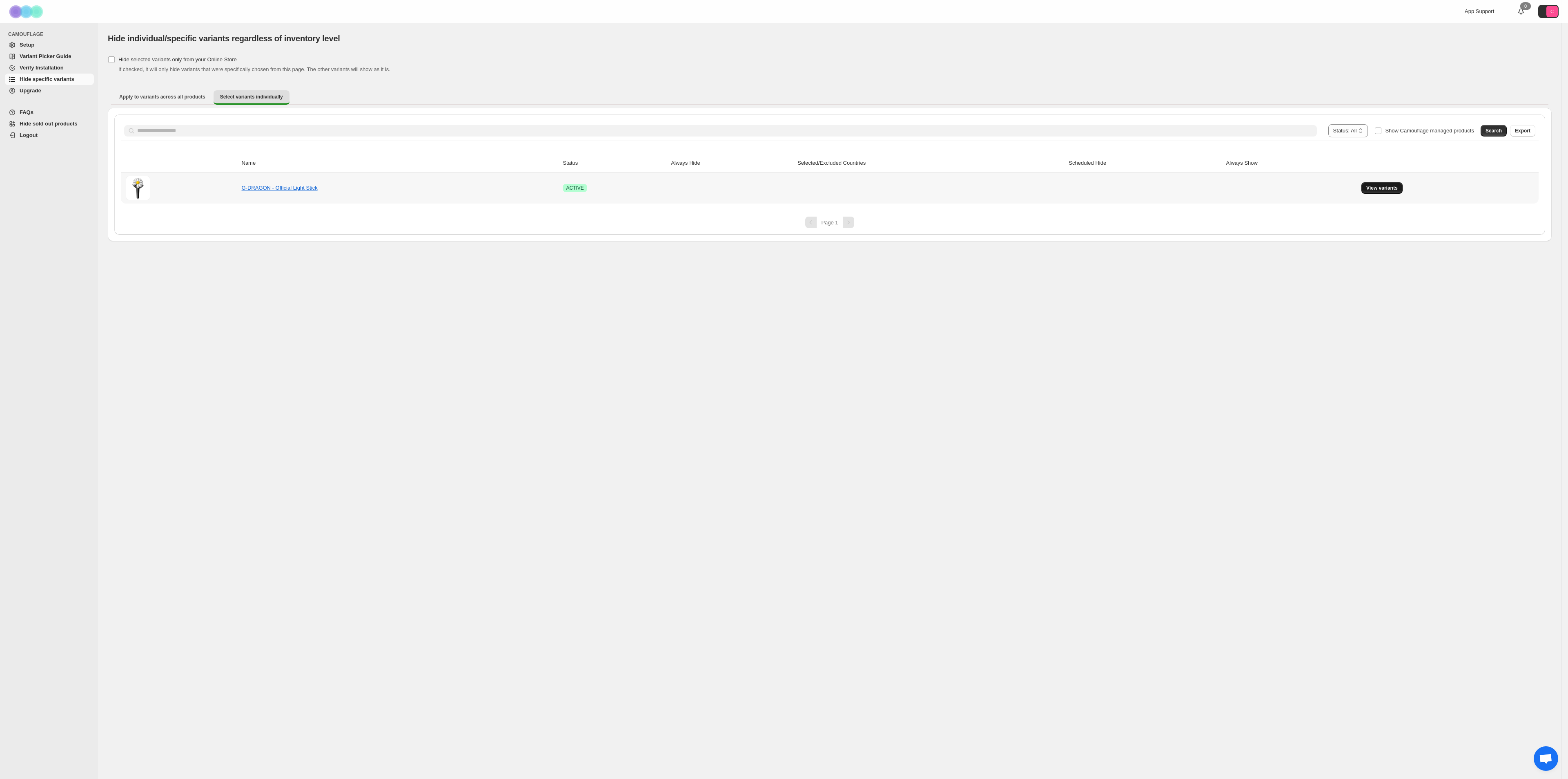
click at [1377, 184] on span "View variants" at bounding box center [1382, 188] width 32 height 6
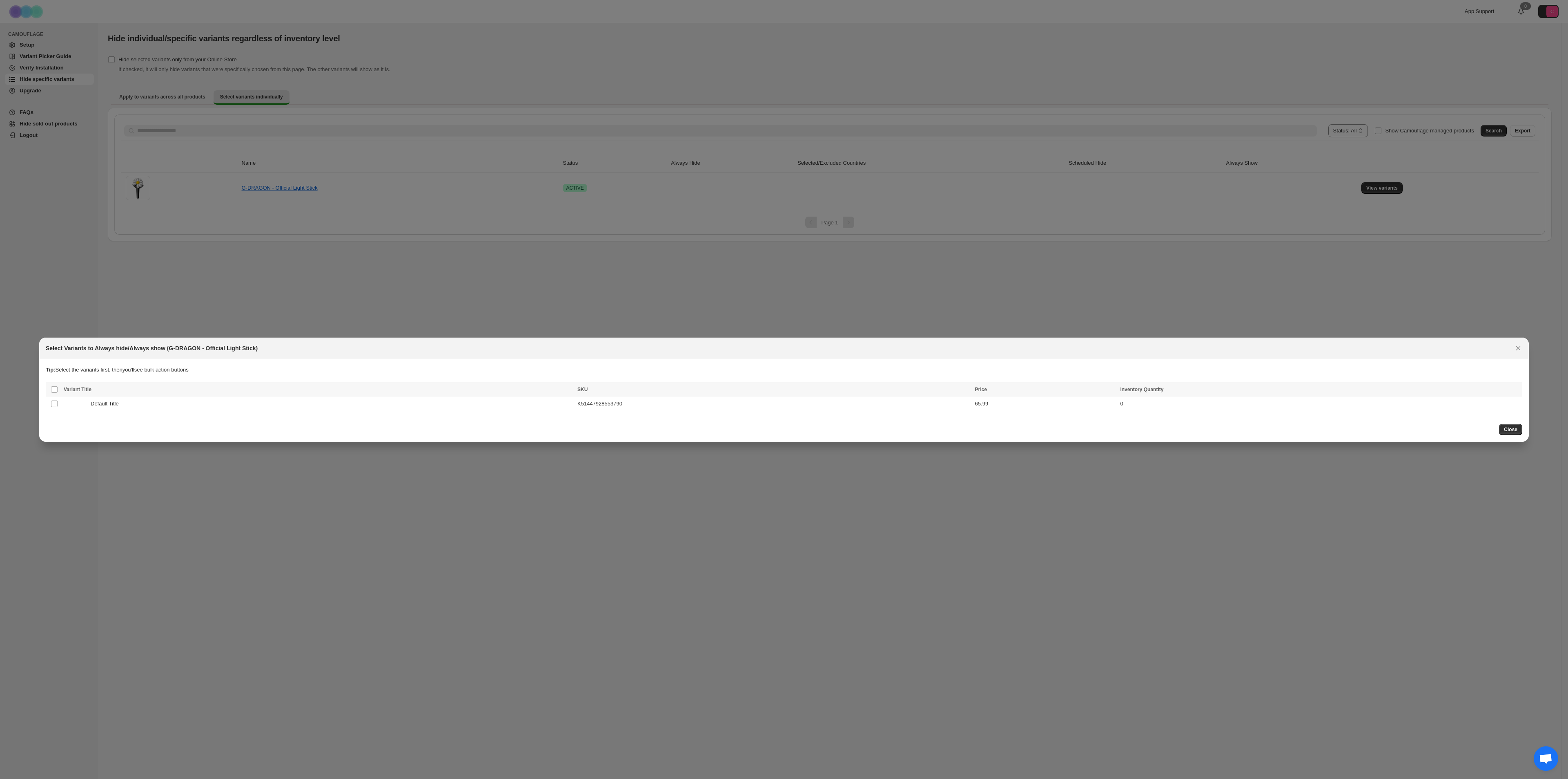
click at [366, 410] on div ":r1f:" at bounding box center [780, 410] width 1470 height 1
click at [376, 391] on div "Variant Title" at bounding box center [318, 389] width 509 height 8
click at [369, 400] on div "Default Title" at bounding box center [318, 404] width 509 height 8
click at [1518, 391] on icon "More actions" at bounding box center [1514, 390] width 8 height 8
drag, startPoint x: 1487, startPoint y: 402, endPoint x: 1514, endPoint y: 393, distance: 28.5
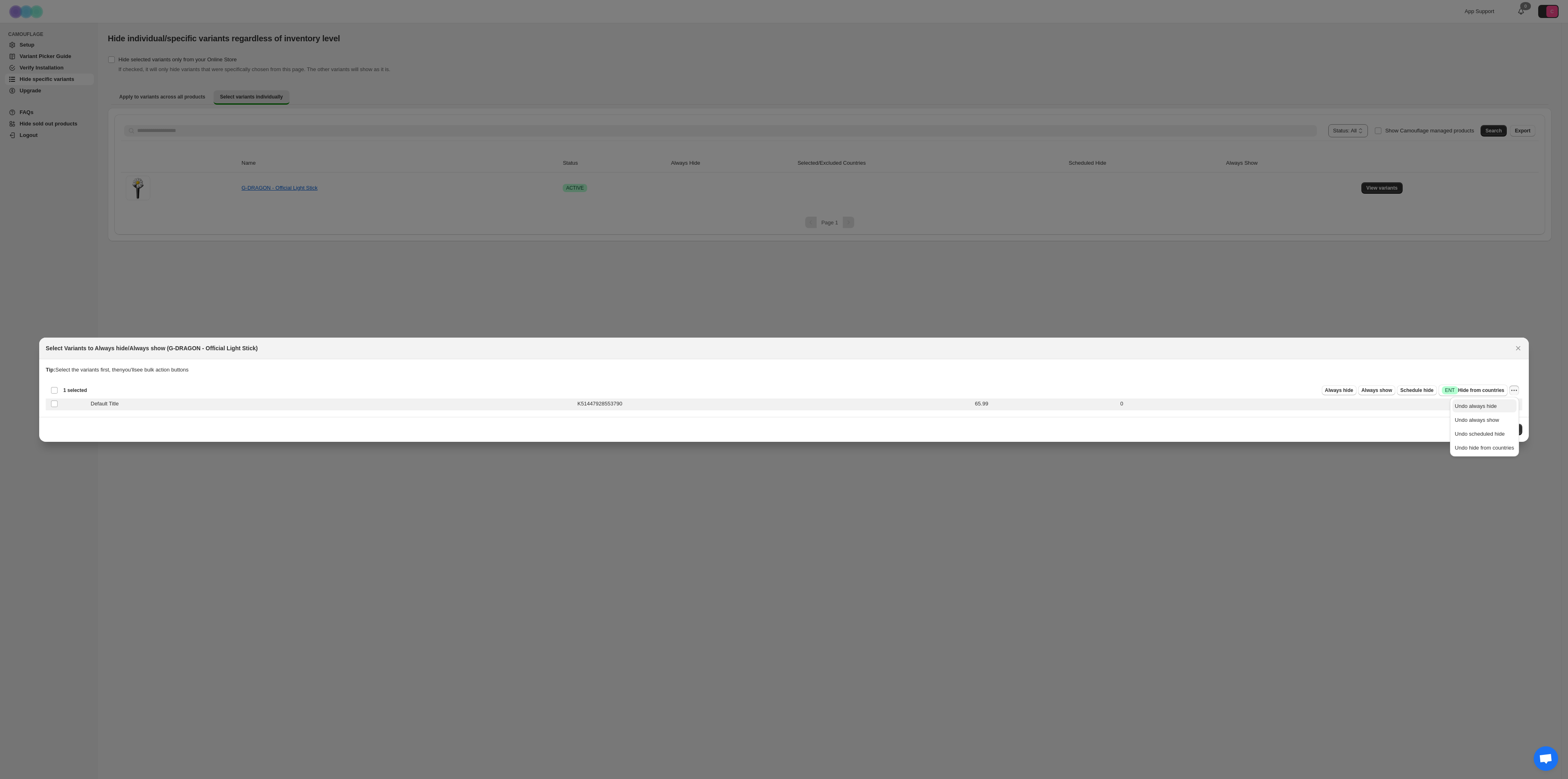
click at [1488, 402] on span "Undo always hide" at bounding box center [1485, 406] width 59 height 8
click at [1518, 390] on icon "More actions" at bounding box center [1514, 390] width 8 height 8
click at [1491, 422] on span "Undo always show" at bounding box center [1477, 419] width 44 height 6
